Goal: Check status

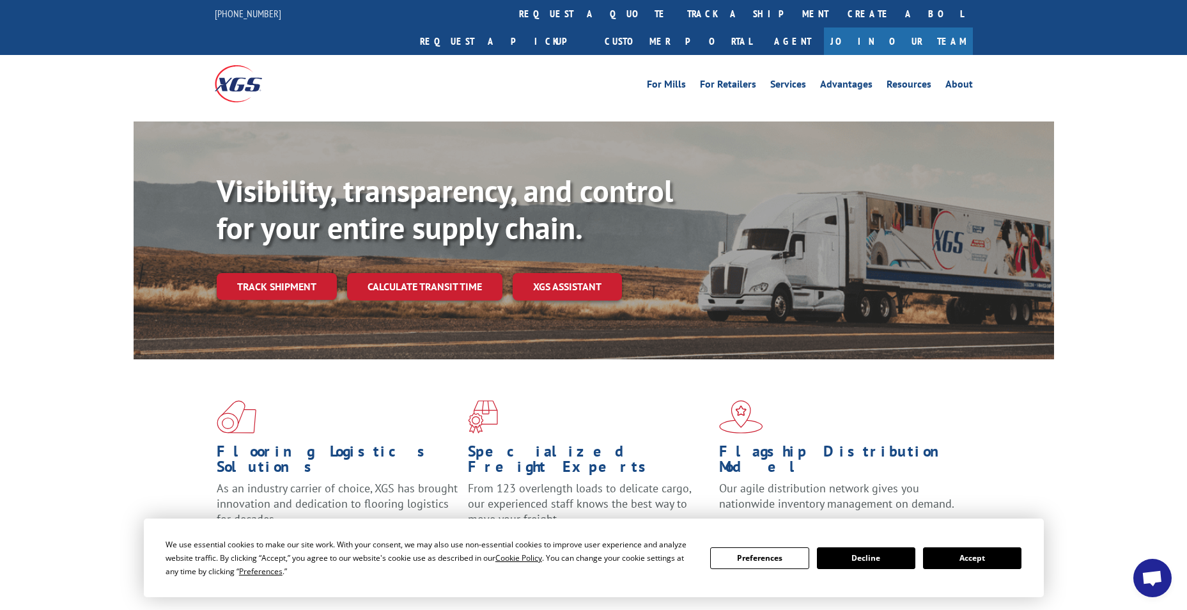
click at [222, 277] on div "Visibility, transparency, and control for your entire supply chain. Track shipm…" at bounding box center [635, 262] width 837 height 178
drag, startPoint x: 239, startPoint y: 263, endPoint x: 246, endPoint y: 261, distance: 7.1
click at [239, 273] on link "Track shipment" at bounding box center [277, 286] width 120 height 27
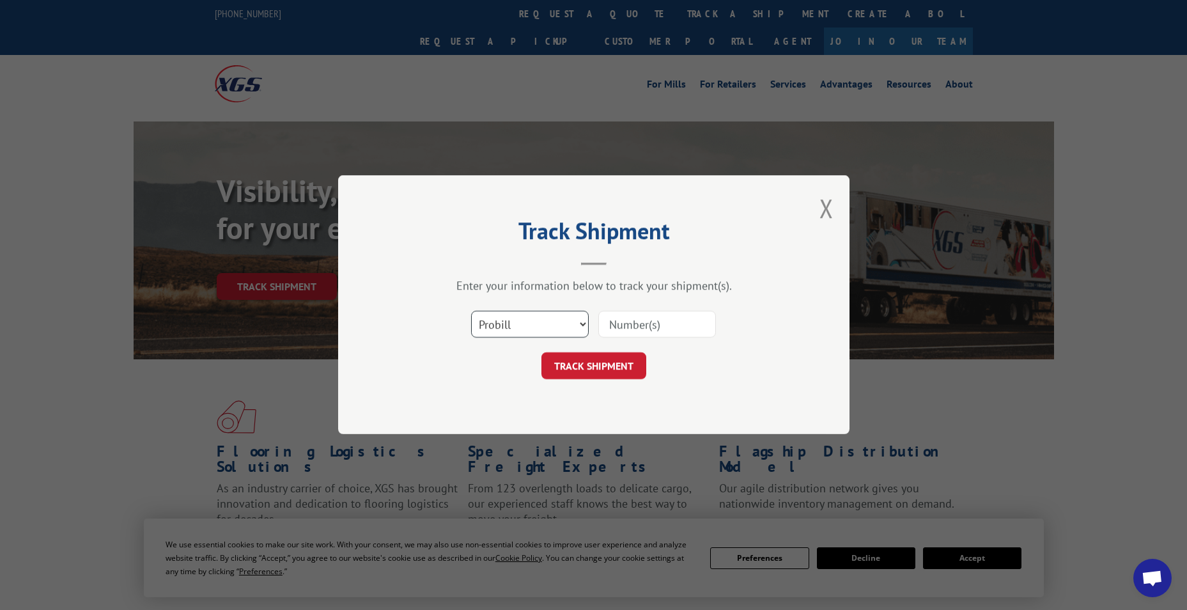
drag, startPoint x: 526, startPoint y: 318, endPoint x: 524, endPoint y: 339, distance: 21.2
click at [526, 320] on select "Select category... Probill BOL PO" at bounding box center [530, 324] width 118 height 27
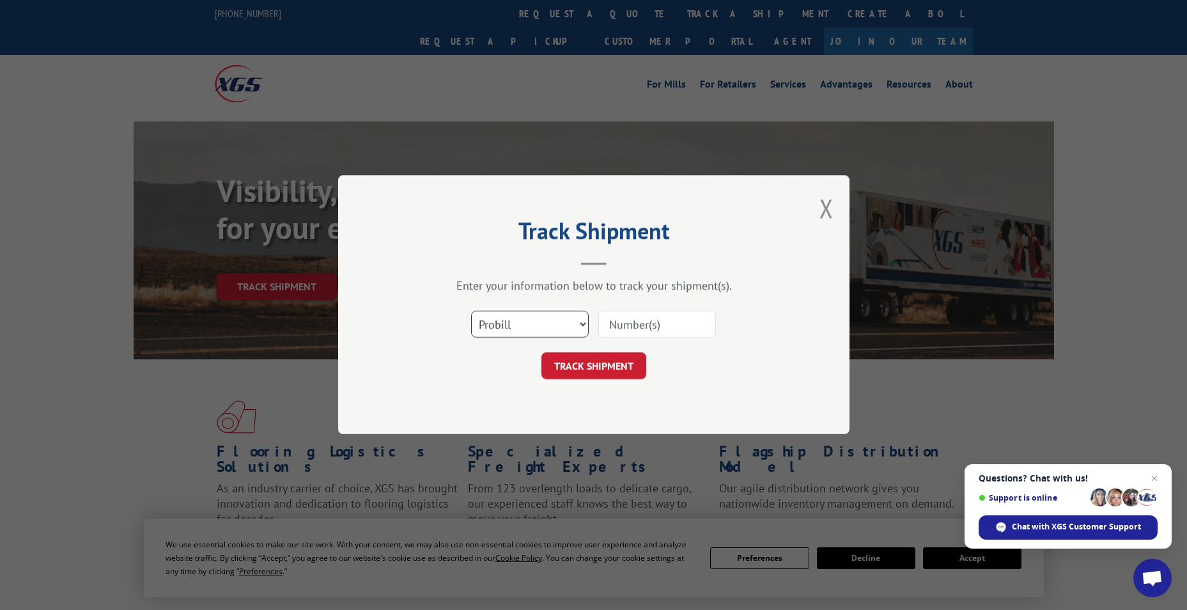
select select "bol"
click at [471, 311] on select "Select category... Probill BOL PO" at bounding box center [530, 324] width 118 height 27
click at [632, 324] on input at bounding box center [657, 324] width 118 height 27
paste input "6021872"
type input "6021872"
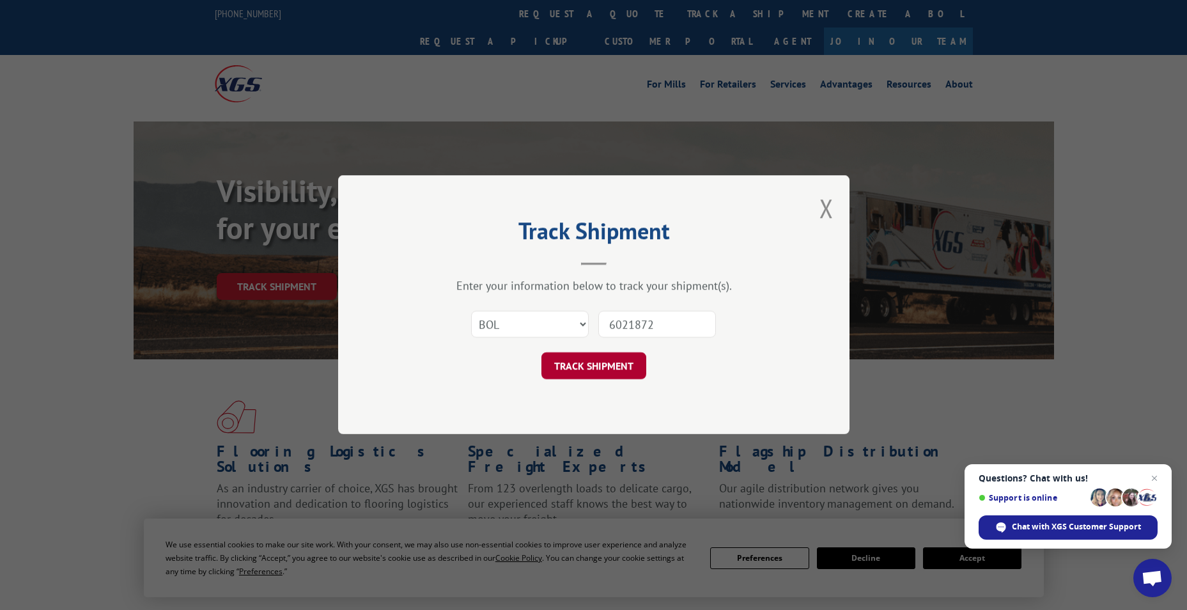
click at [615, 377] on button "TRACK SHIPMENT" at bounding box center [593, 366] width 105 height 27
